Goal: Task Accomplishment & Management: Complete application form

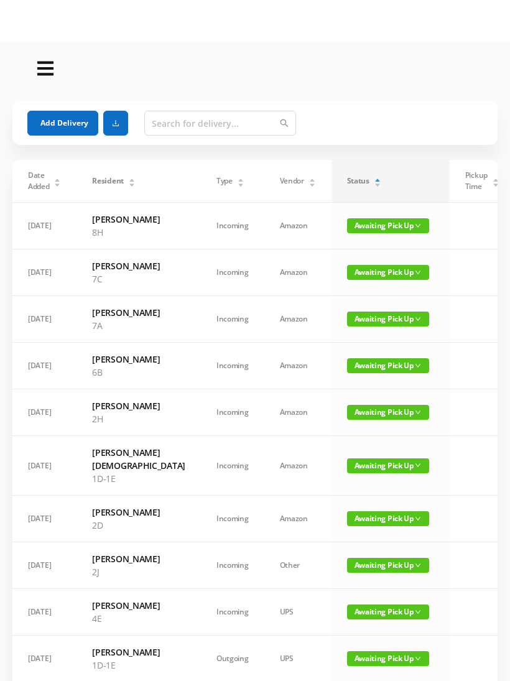
scroll to position [0, 29]
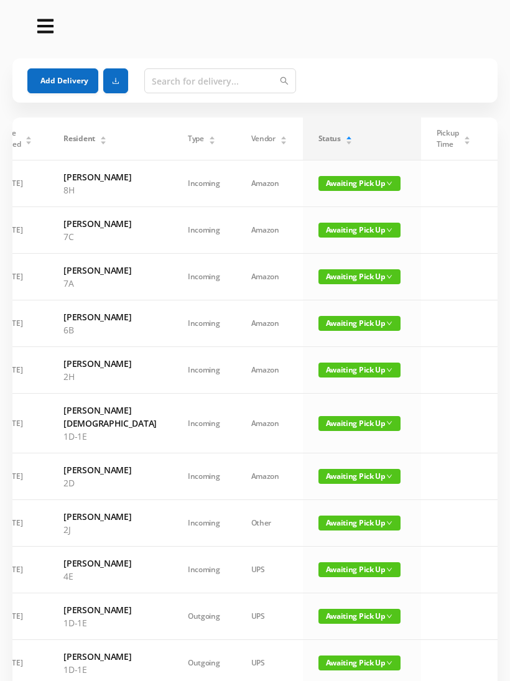
click at [48, 80] on button "Add Delivery" at bounding box center [62, 80] width 71 height 25
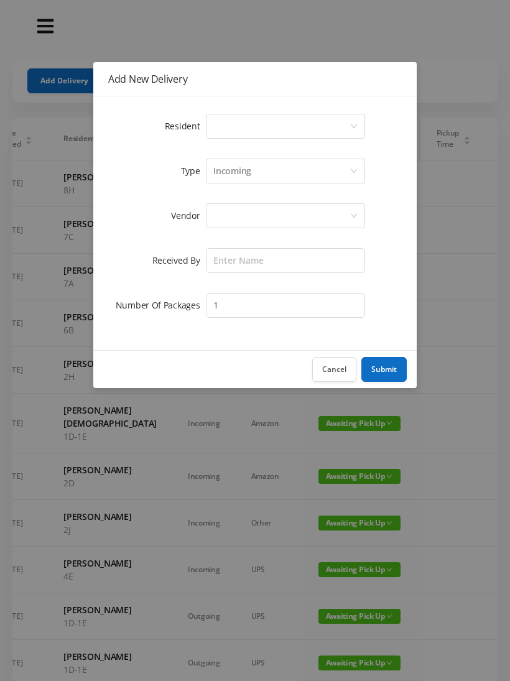
click at [229, 128] on div "Select a person" at bounding box center [281, 126] width 136 height 24
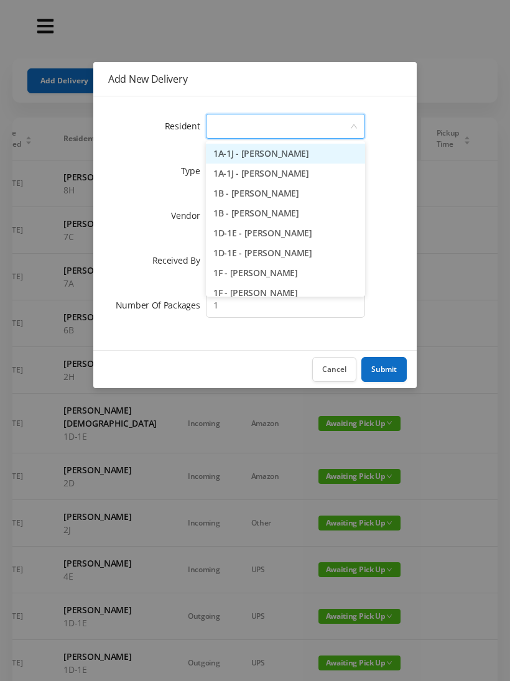
type input "7"
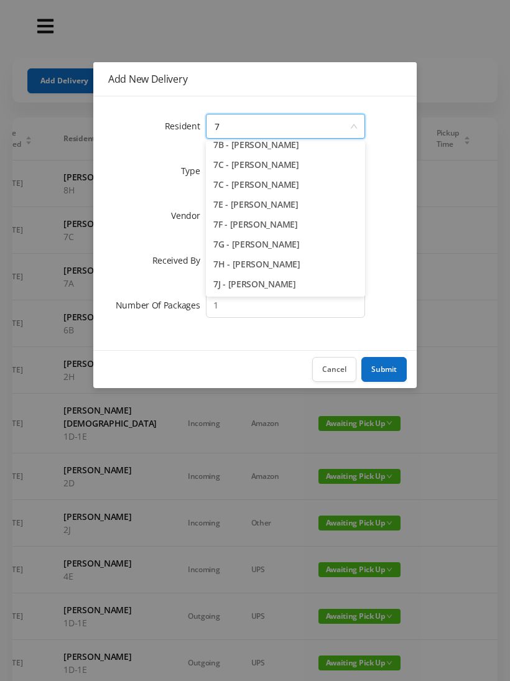
scroll to position [56, 0]
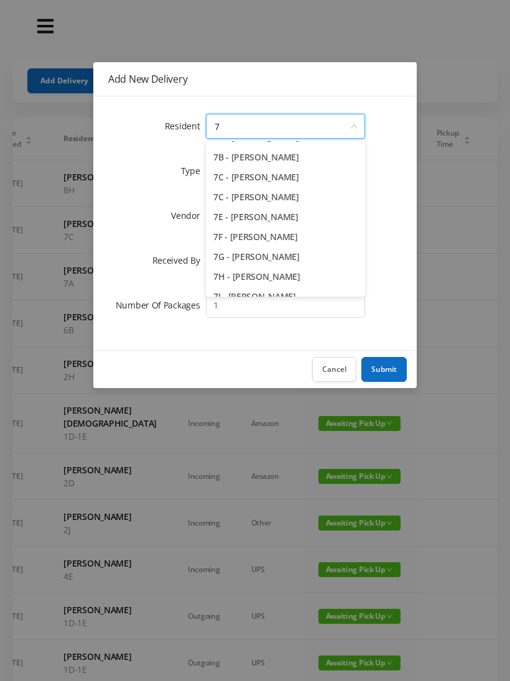
click at [264, 237] on li "7F - [PERSON_NAME]" at bounding box center [285, 237] width 159 height 20
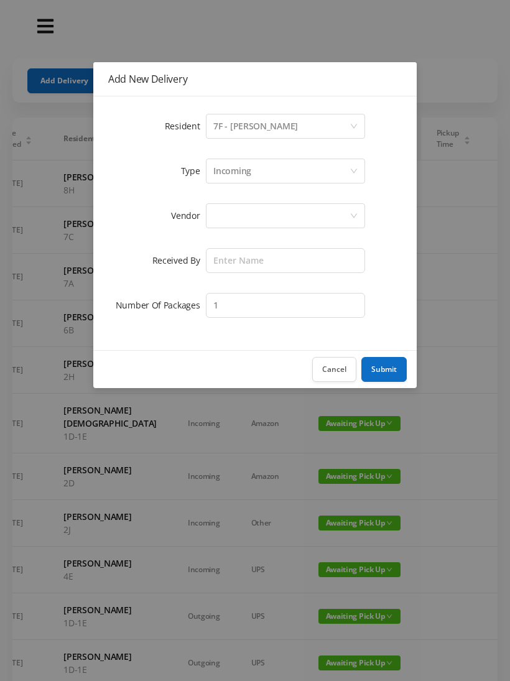
click at [223, 223] on div at bounding box center [281, 216] width 136 height 24
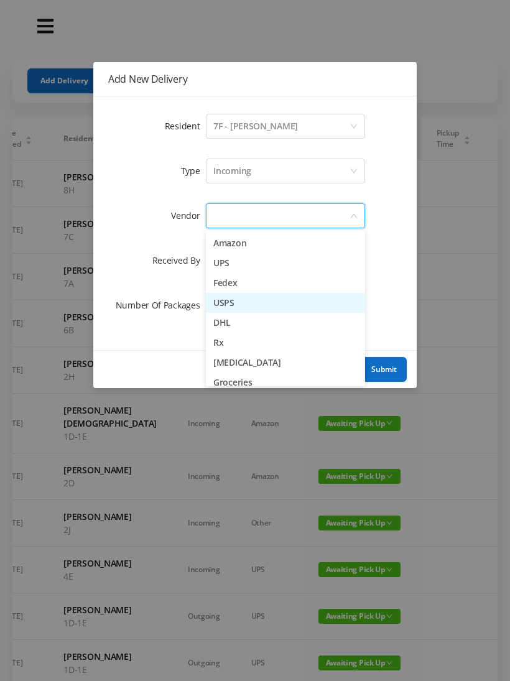
click at [250, 302] on li "USPS" at bounding box center [285, 303] width 159 height 20
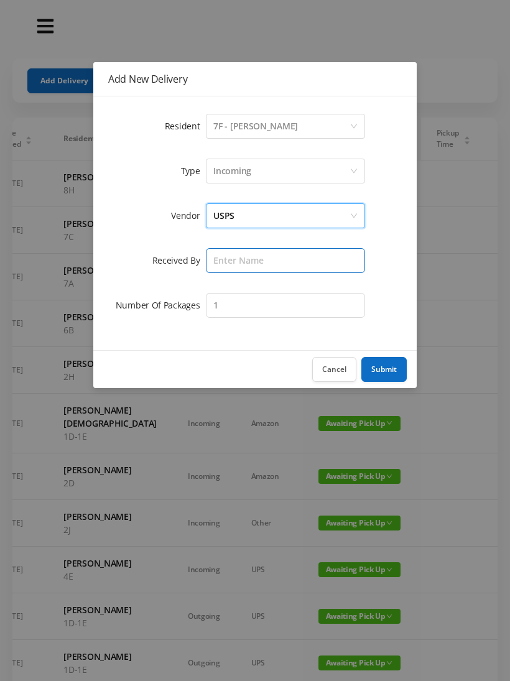
click at [232, 262] on input "text" at bounding box center [285, 260] width 159 height 25
type input "[PERSON_NAME]"
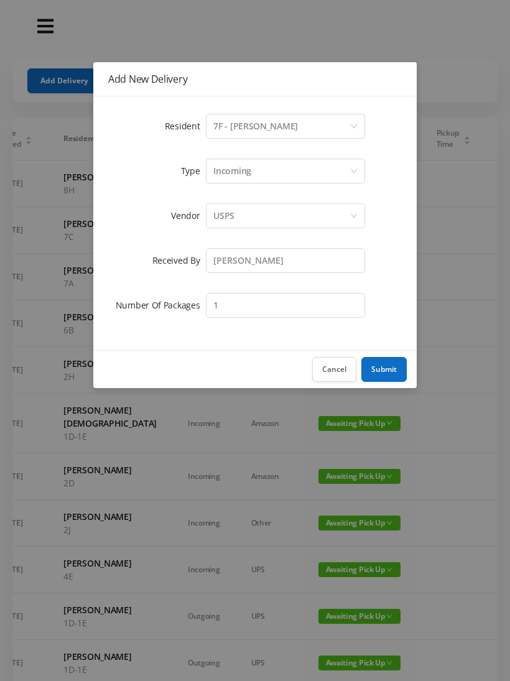
click at [383, 367] on button "Submit" at bounding box center [383, 369] width 45 height 25
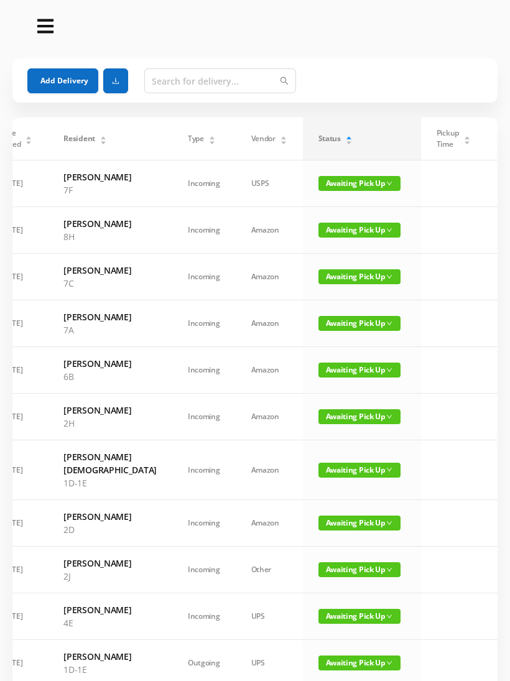
click at [57, 83] on button "Add Delivery" at bounding box center [62, 80] width 71 height 25
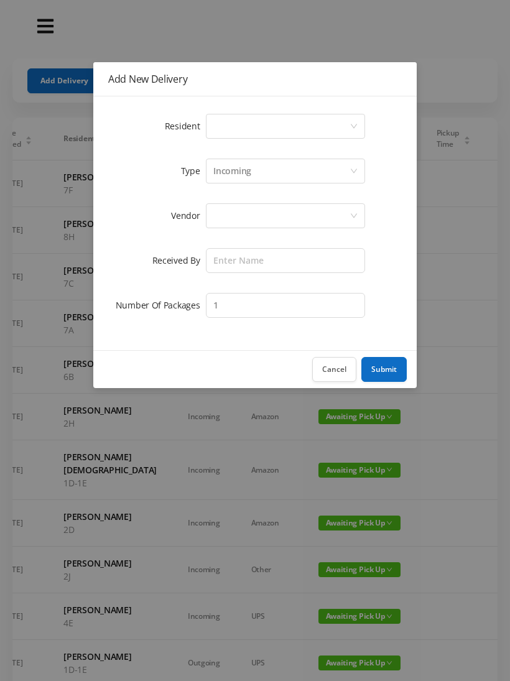
click at [226, 132] on div "Select a person" at bounding box center [281, 126] width 136 height 24
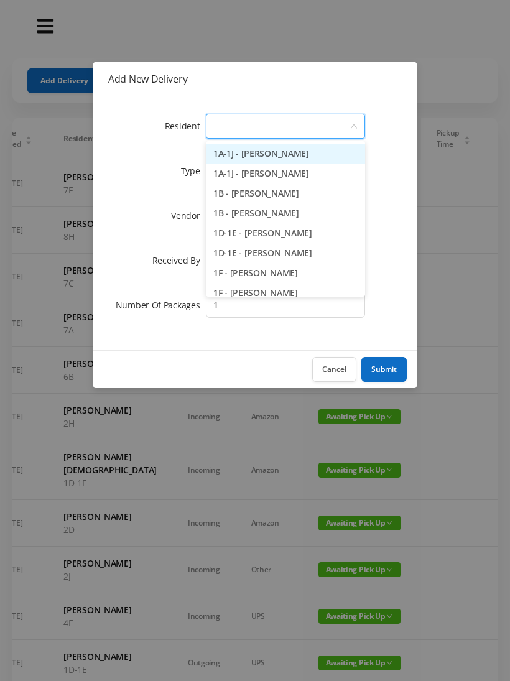
type input "4"
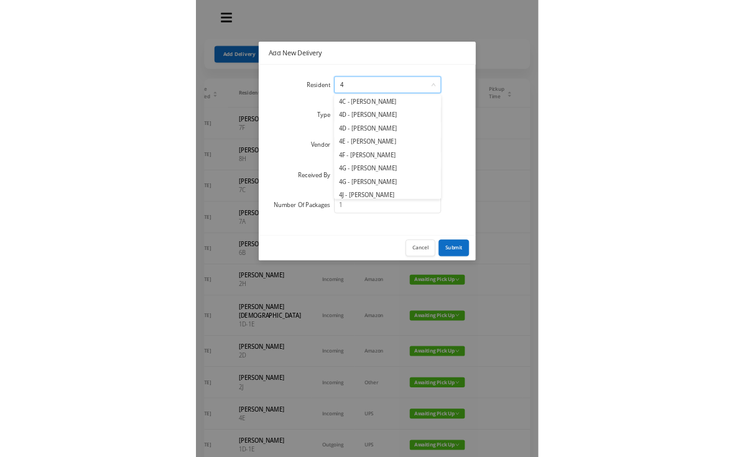
scroll to position [117, 0]
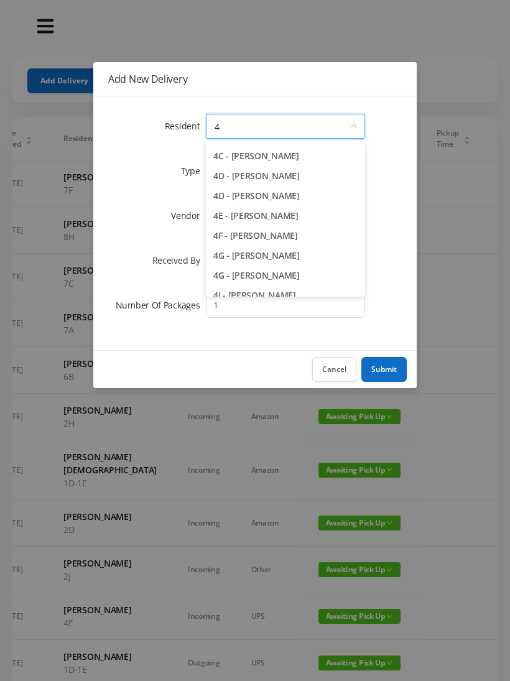
click at [268, 214] on li "4E - [PERSON_NAME]" at bounding box center [285, 216] width 159 height 20
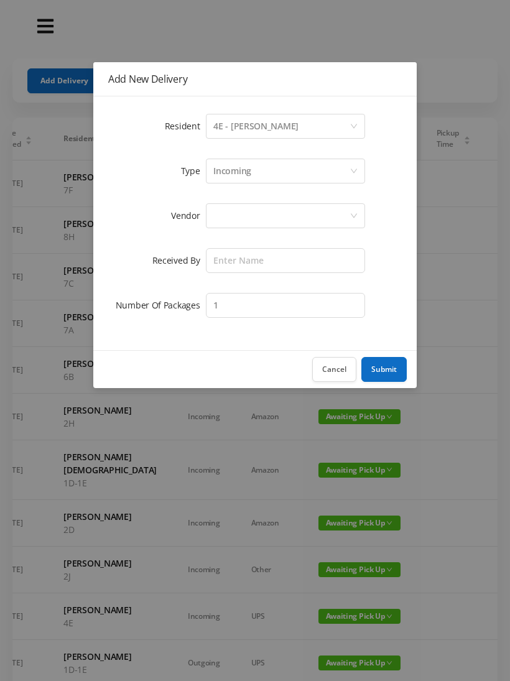
click at [227, 211] on div at bounding box center [281, 216] width 136 height 24
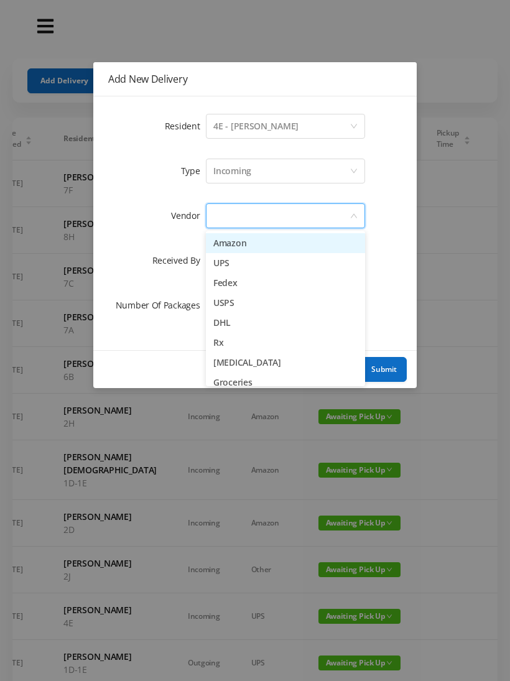
click at [272, 246] on li "Amazon" at bounding box center [285, 243] width 159 height 20
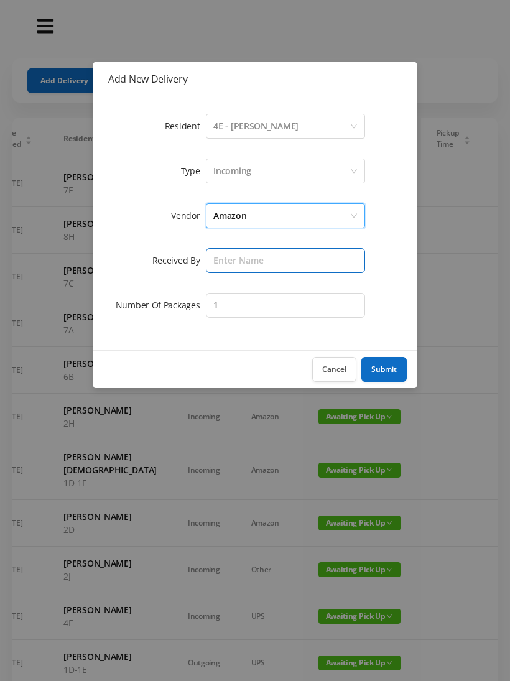
click at [236, 261] on input "text" at bounding box center [285, 260] width 159 height 25
type input "[PERSON_NAME]"
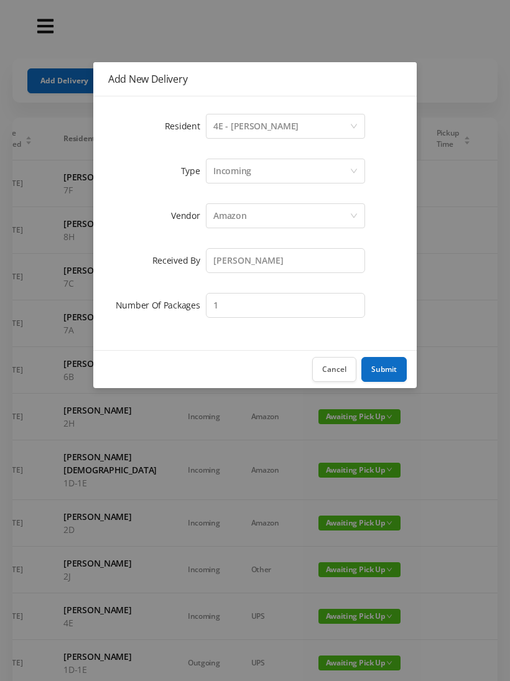
click at [397, 360] on button "Submit" at bounding box center [383, 369] width 45 height 25
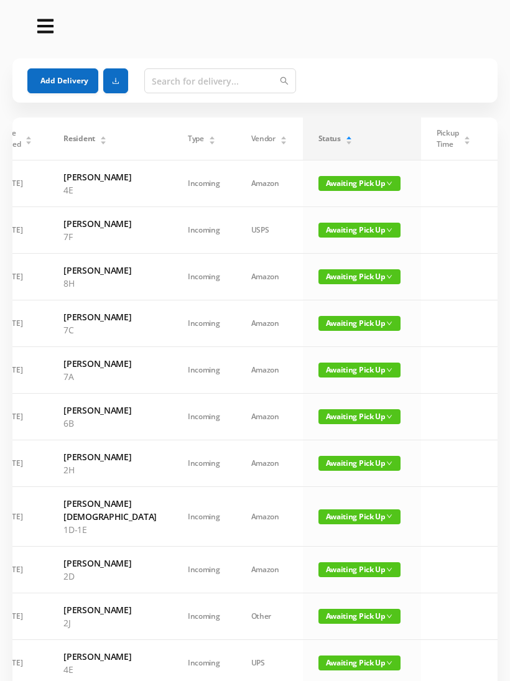
click at [63, 78] on button "Add Delivery" at bounding box center [62, 80] width 71 height 25
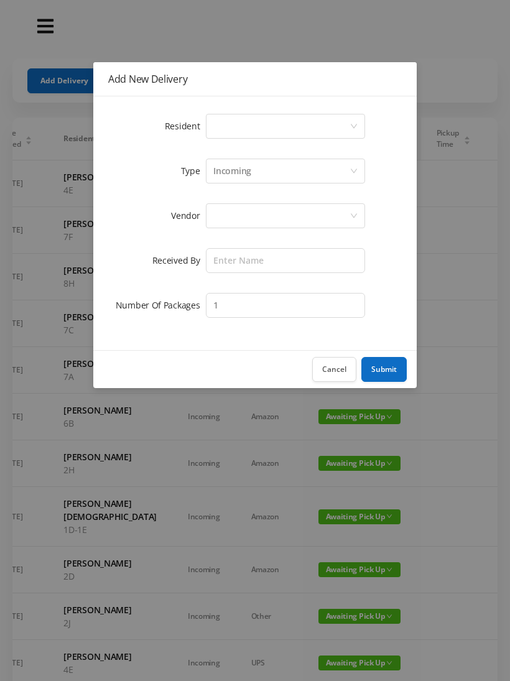
click at [231, 129] on div "Select a person" at bounding box center [281, 126] width 136 height 24
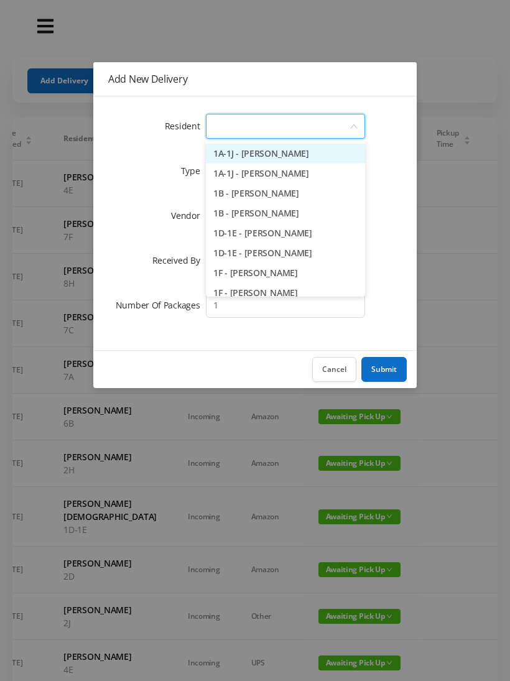
type input "1"
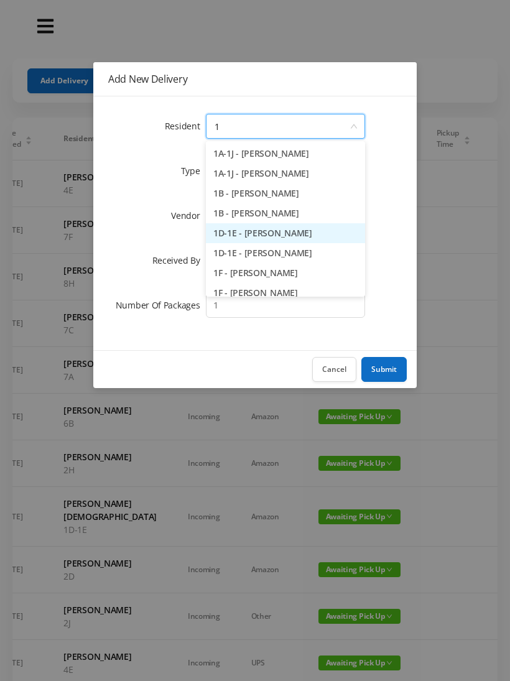
click at [267, 234] on li "1D-1E - [PERSON_NAME]" at bounding box center [285, 233] width 159 height 20
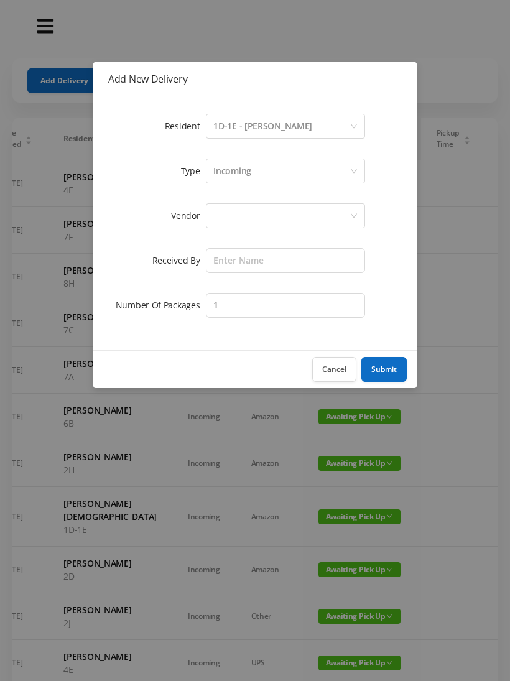
click at [225, 213] on div at bounding box center [281, 216] width 136 height 24
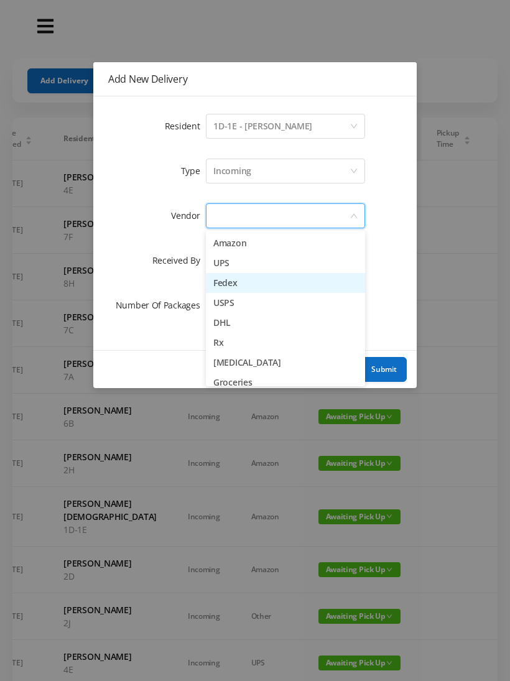
click at [246, 289] on li "Fedex" at bounding box center [285, 283] width 159 height 20
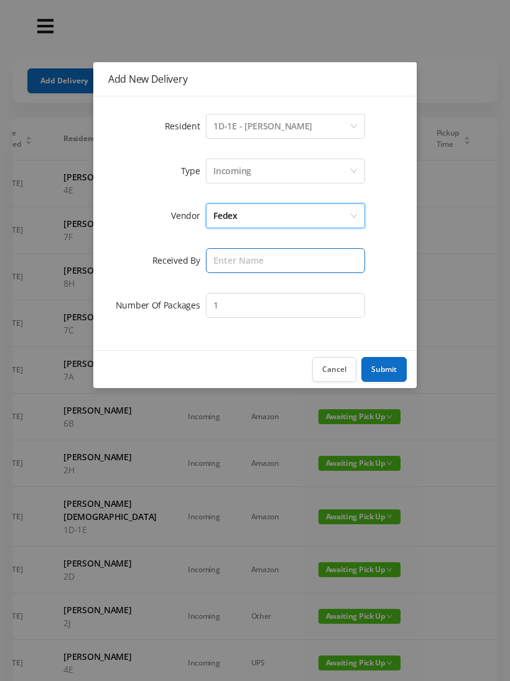
click at [233, 264] on input "text" at bounding box center [285, 260] width 159 height 25
type input "[PERSON_NAME]"
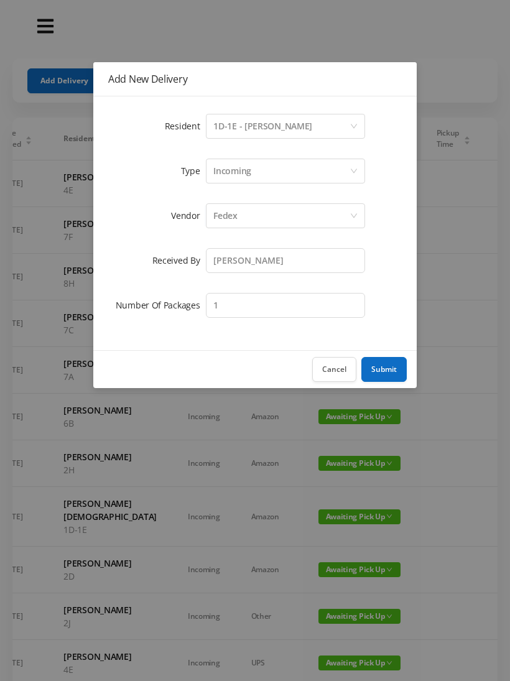
click at [387, 369] on button "Submit" at bounding box center [383, 369] width 45 height 25
